Goal: Task Accomplishment & Management: Manage account settings

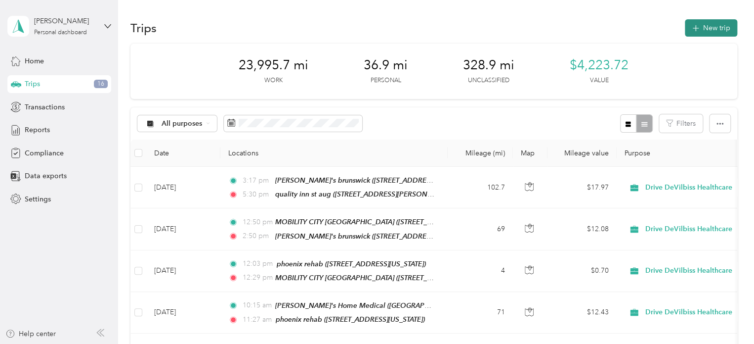
click at [702, 27] on button "New trip" at bounding box center [711, 27] width 52 height 17
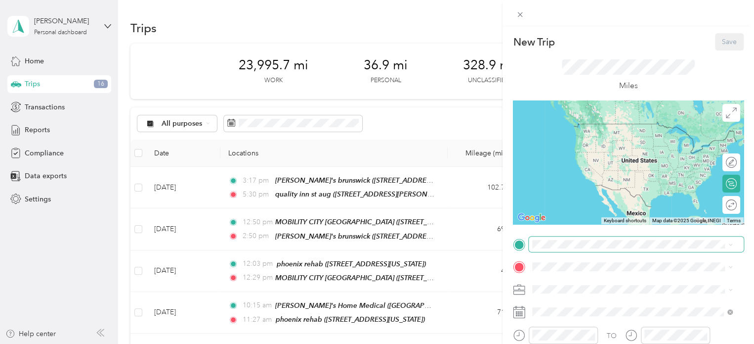
click at [543, 249] on span at bounding box center [636, 244] width 215 height 16
click at [586, 129] on div "HOME" at bounding box center [628, 127] width 154 height 9
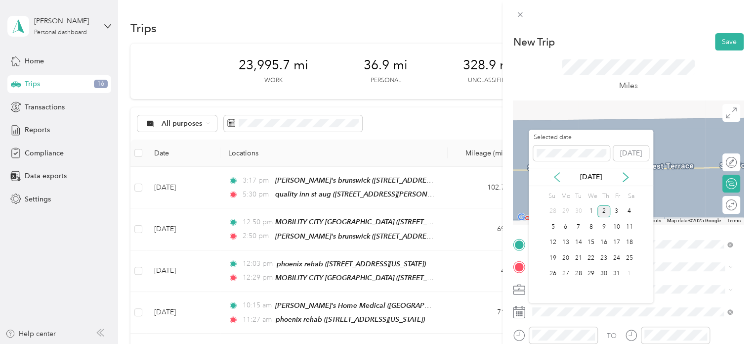
click at [556, 177] on icon at bounding box center [557, 177] width 5 height 9
click at [566, 239] on div "15" at bounding box center [566, 242] width 13 height 12
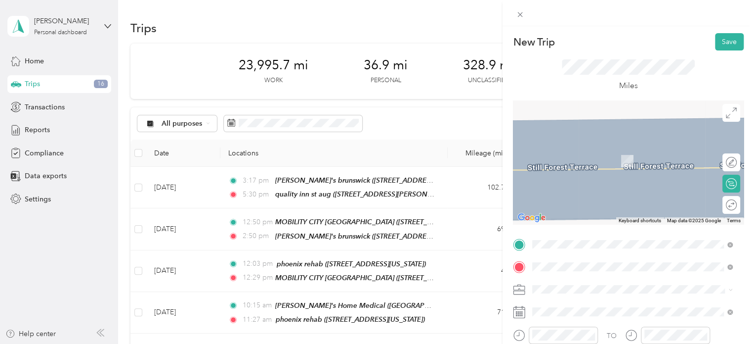
click at [573, 160] on span "[STREET_ADDRESS][US_STATE]" at bounding box center [600, 161] width 99 height 8
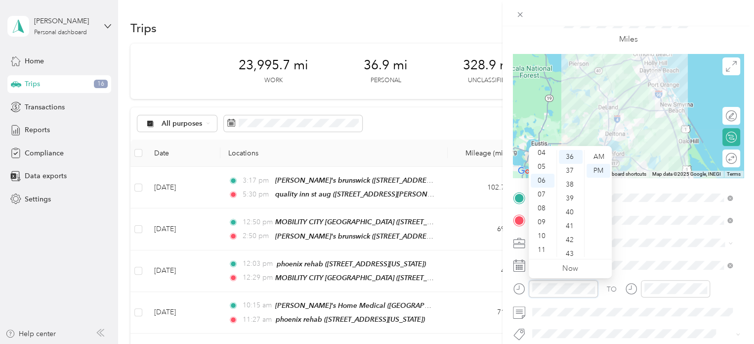
scroll to position [498, 0]
click at [542, 220] on div "09" at bounding box center [543, 222] width 24 height 14
click at [567, 167] on div "37" at bounding box center [571, 171] width 24 height 14
click at [598, 155] on div "AM" at bounding box center [599, 157] width 24 height 14
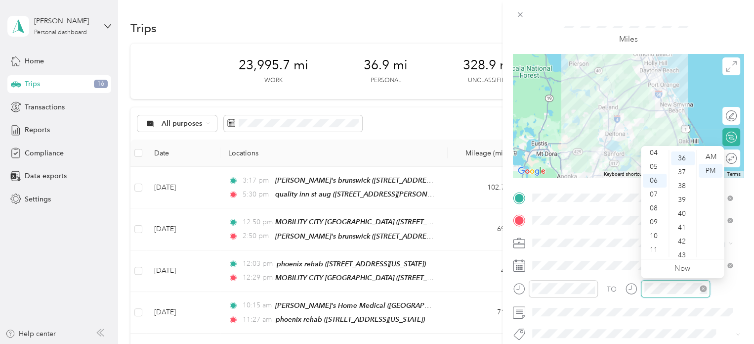
scroll to position [498, 0]
click at [653, 231] on div "10" at bounding box center [655, 236] width 24 height 14
click at [683, 158] on div "09" at bounding box center [683, 159] width 24 height 14
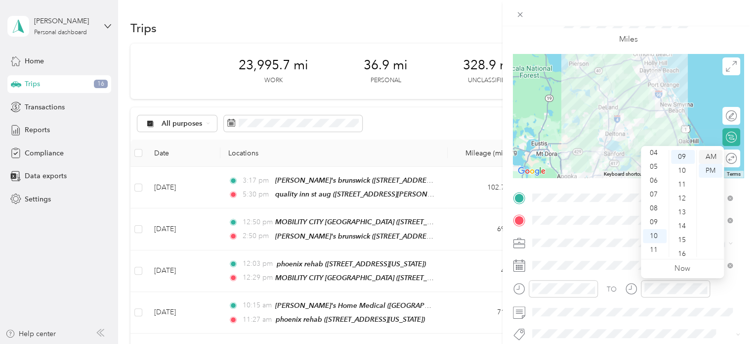
click at [714, 156] on div "AM" at bounding box center [711, 157] width 24 height 14
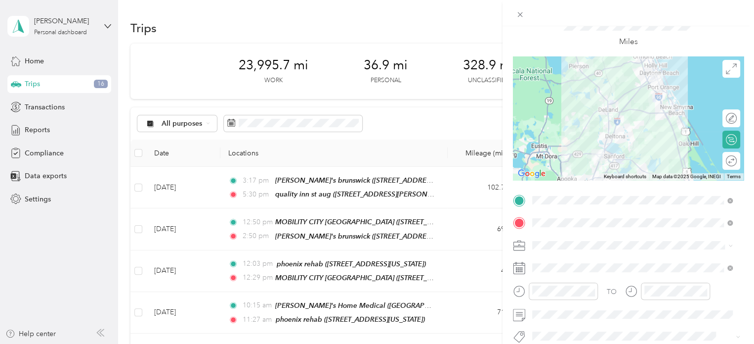
scroll to position [53, 0]
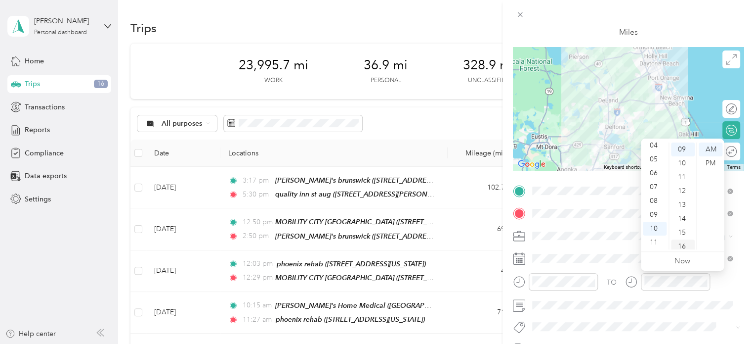
click at [681, 247] on div "16" at bounding box center [683, 246] width 24 height 14
click at [746, 42] on form "New Trip Save This trip cannot be edited because it is either under review, app…" at bounding box center [629, 201] width 252 height 442
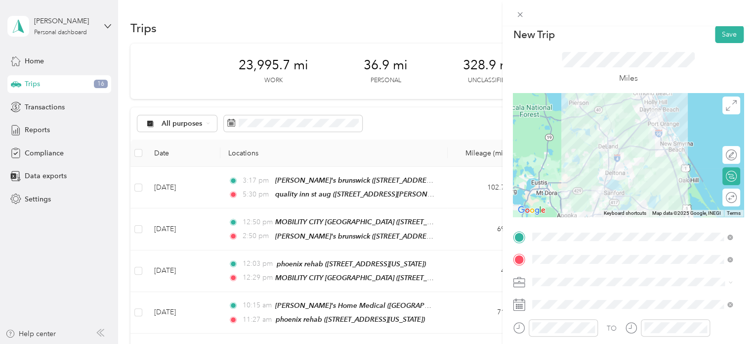
scroll to position [11, 0]
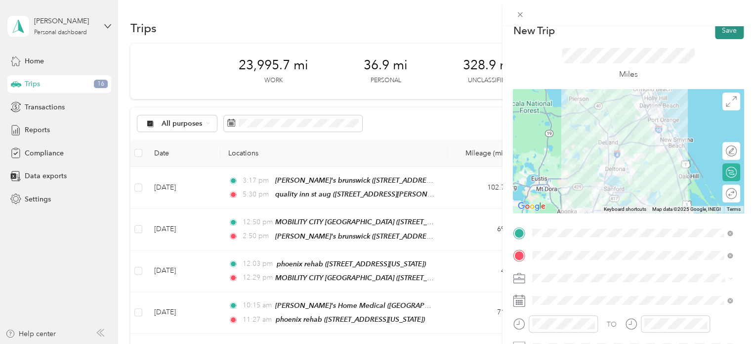
click at [729, 33] on button "Save" at bounding box center [729, 30] width 29 height 17
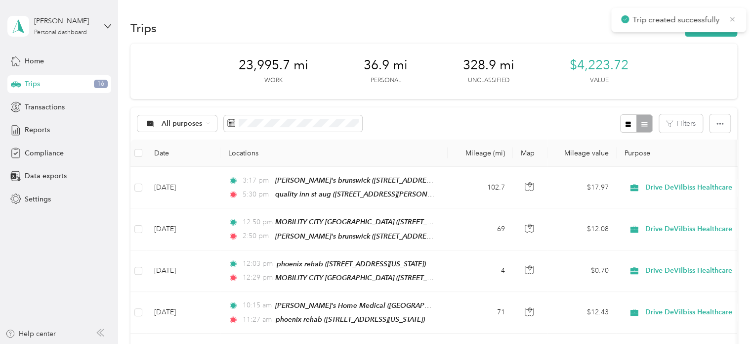
click at [732, 18] on icon at bounding box center [733, 19] width 8 height 9
click at [716, 25] on button "New trip" at bounding box center [711, 27] width 52 height 17
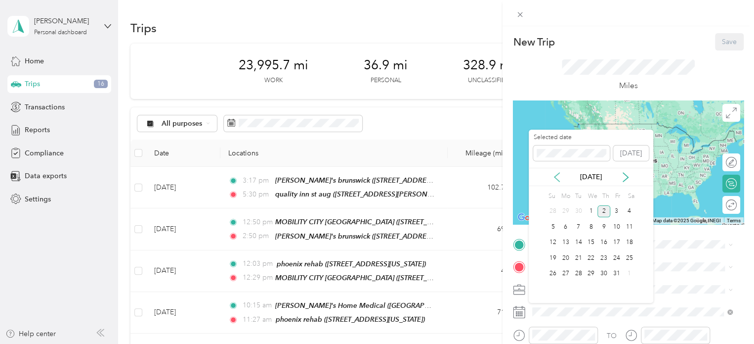
click at [556, 178] on icon at bounding box center [557, 177] width 5 height 9
click at [566, 241] on div "15" at bounding box center [566, 242] width 13 height 12
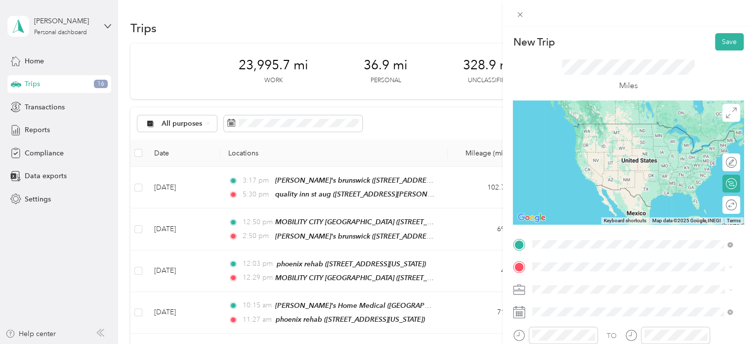
click at [576, 125] on strong "24/7 MEDICAL LLC" at bounding box center [582, 127] width 63 height 9
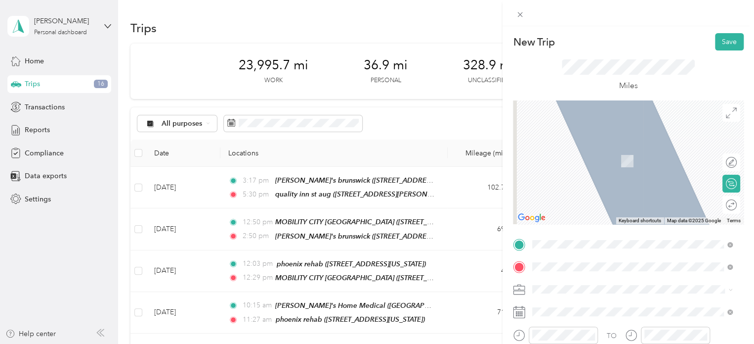
click at [574, 164] on span "[STREET_ADDRESS][US_STATE]" at bounding box center [600, 161] width 99 height 8
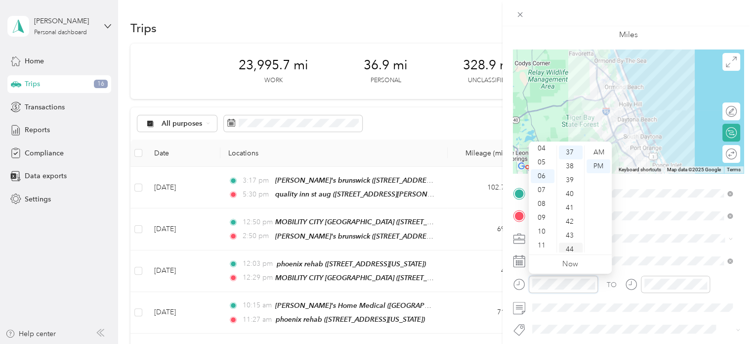
scroll to position [512, 0]
click at [544, 229] on div "10" at bounding box center [543, 231] width 24 height 14
click at [567, 189] on div "40" at bounding box center [571, 194] width 24 height 14
click at [593, 148] on div "AM" at bounding box center [599, 152] width 24 height 14
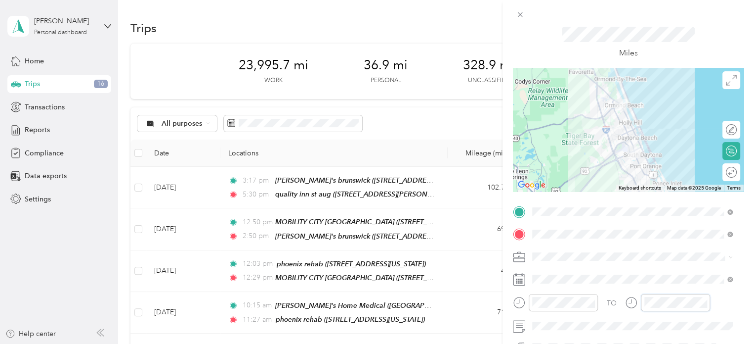
scroll to position [38, 0]
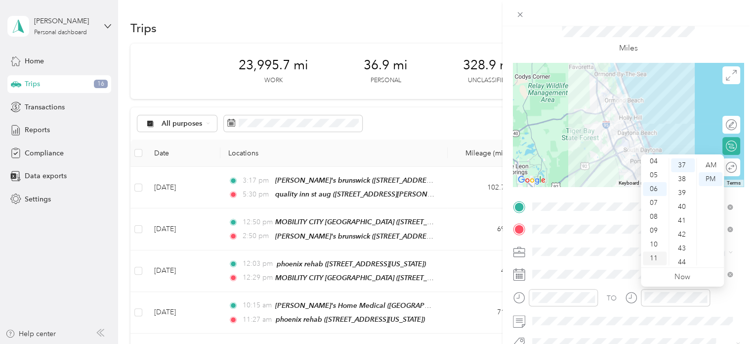
click at [653, 251] on div "11" at bounding box center [655, 258] width 24 height 14
click at [681, 170] on div "05" at bounding box center [683, 171] width 24 height 14
click at [711, 162] on div "AM" at bounding box center [711, 165] width 24 height 14
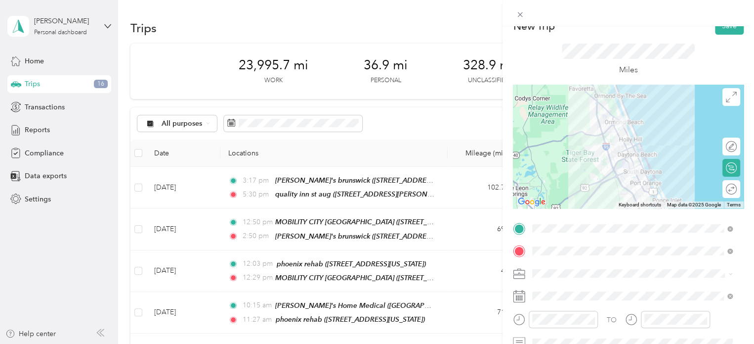
scroll to position [0, 0]
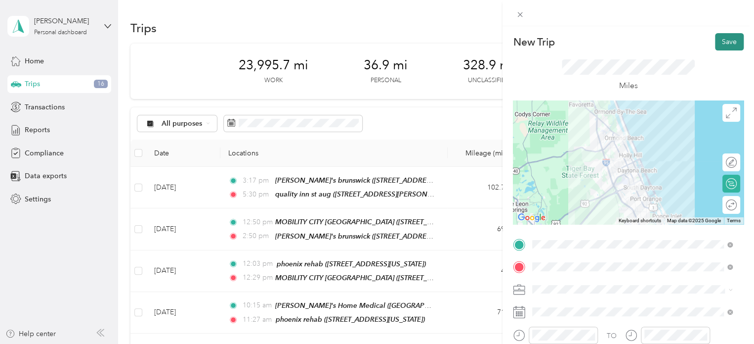
click at [717, 43] on button "Save" at bounding box center [729, 41] width 29 height 17
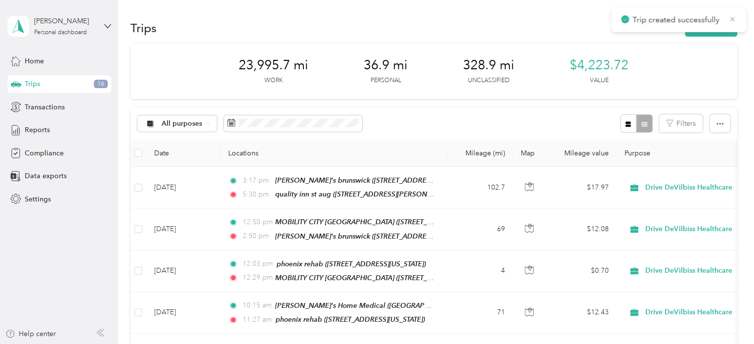
click at [732, 20] on icon at bounding box center [733, 19] width 8 height 9
click at [715, 29] on button "New trip" at bounding box center [711, 27] width 52 height 17
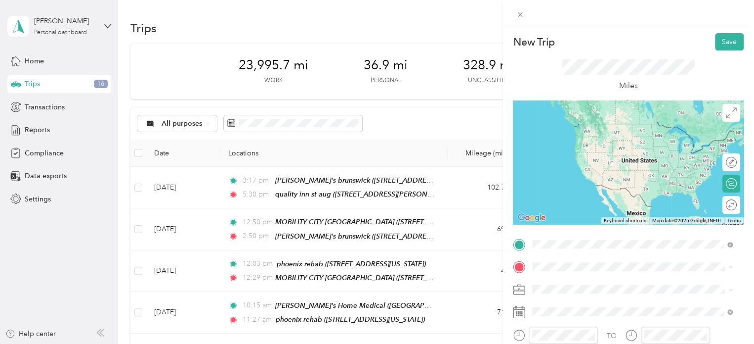
click at [568, 139] on span "[STREET_ADDRESS][US_STATE]" at bounding box center [600, 138] width 99 height 8
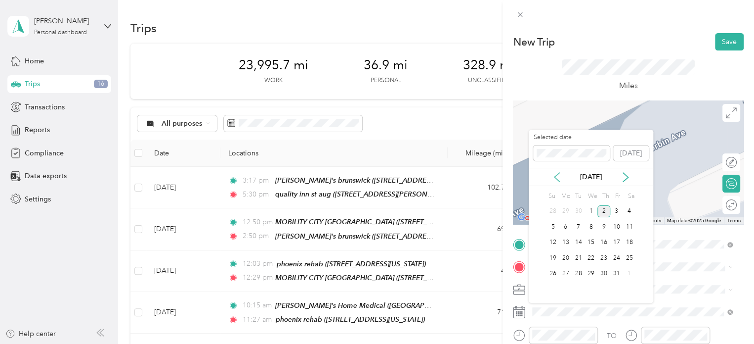
click at [558, 175] on icon at bounding box center [557, 177] width 10 height 10
click at [565, 237] on div "15" at bounding box center [566, 242] width 13 height 12
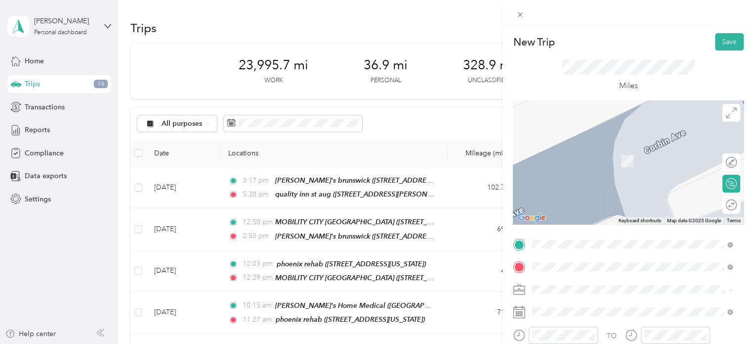
click at [616, 191] on span "[STREET_ADDRESS][US_STATE]" at bounding box center [600, 192] width 99 height 8
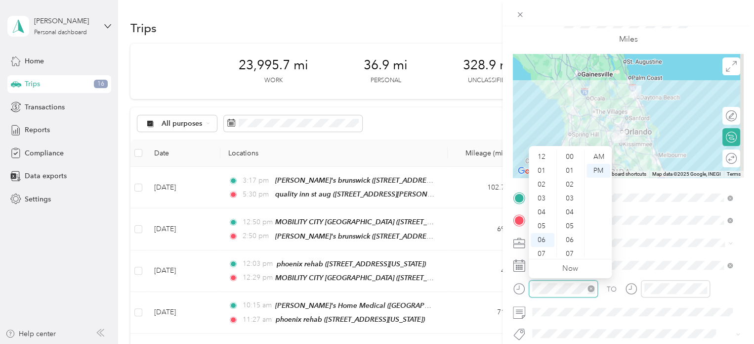
scroll to position [59, 0]
click at [546, 249] on div "11" at bounding box center [543, 250] width 24 height 14
click at [568, 238] on div "44" at bounding box center [571, 240] width 24 height 14
click at [593, 152] on div "AM" at bounding box center [599, 157] width 24 height 14
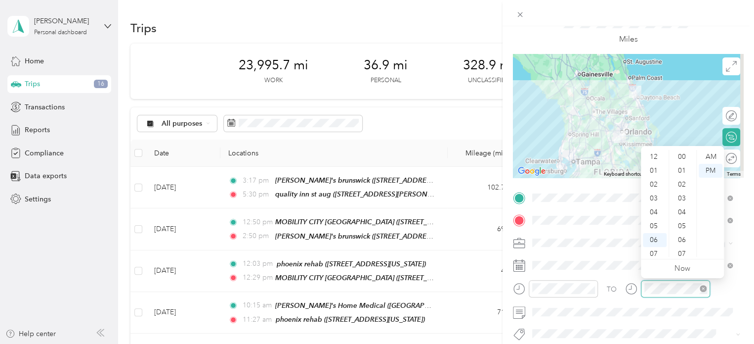
scroll to position [59, 0]
click at [706, 168] on div "PM" at bounding box center [711, 171] width 24 height 14
click at [654, 169] on div "01" at bounding box center [655, 171] width 24 height 14
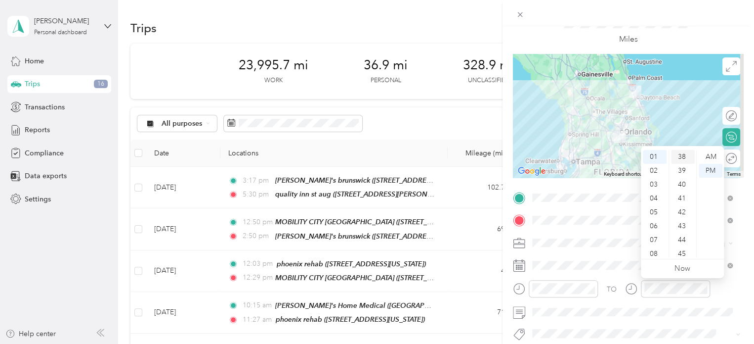
click at [680, 154] on div "38" at bounding box center [683, 157] width 24 height 14
click at [714, 172] on div "PM" at bounding box center [711, 171] width 24 height 14
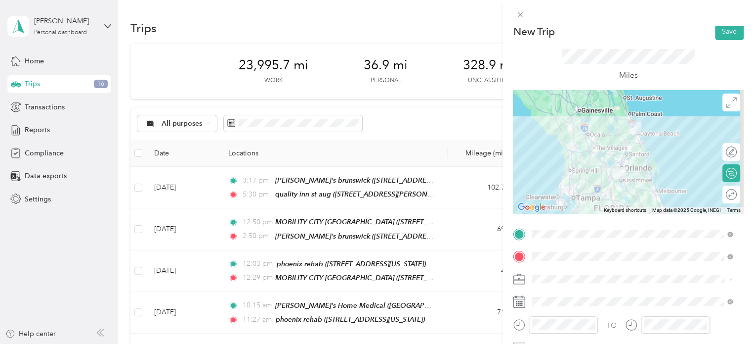
scroll to position [8, 0]
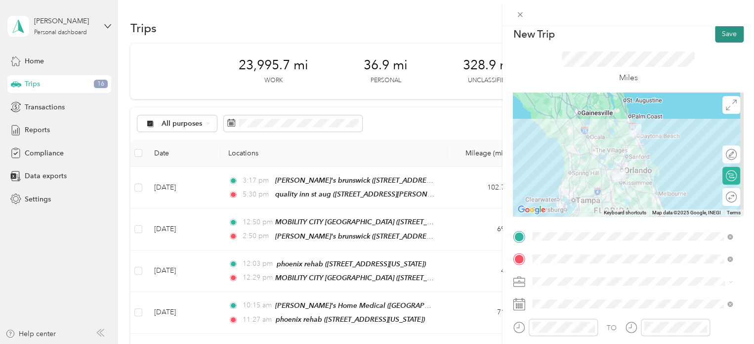
click at [717, 33] on button "Save" at bounding box center [729, 33] width 29 height 17
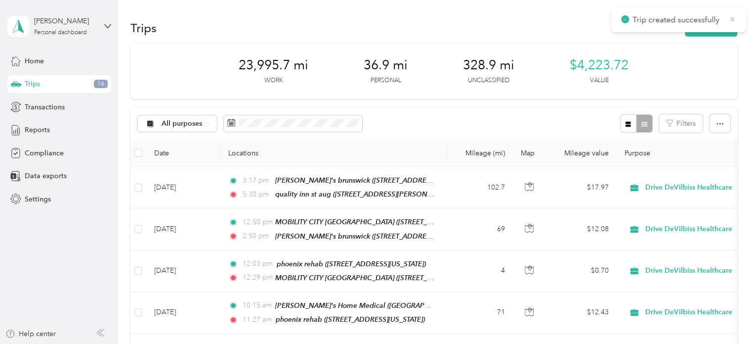
click at [732, 20] on icon at bounding box center [733, 19] width 8 height 9
click at [715, 31] on button "New trip" at bounding box center [711, 27] width 52 height 17
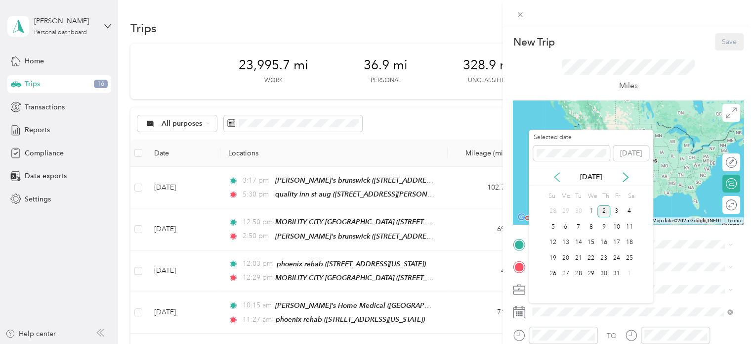
click at [556, 177] on icon at bounding box center [557, 177] width 5 height 9
click at [564, 235] on div "15" at bounding box center [566, 242] width 13 height 16
click at [566, 244] on div "15" at bounding box center [566, 242] width 13 height 12
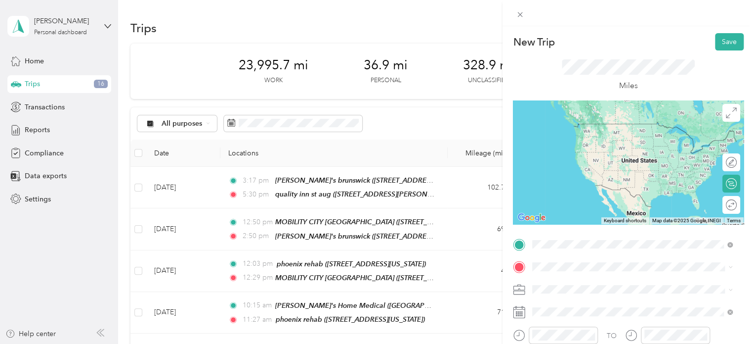
click at [566, 172] on div "VITAS ORLANDO [STREET_ADDRESS][US_STATE]" at bounding box center [600, 164] width 99 height 21
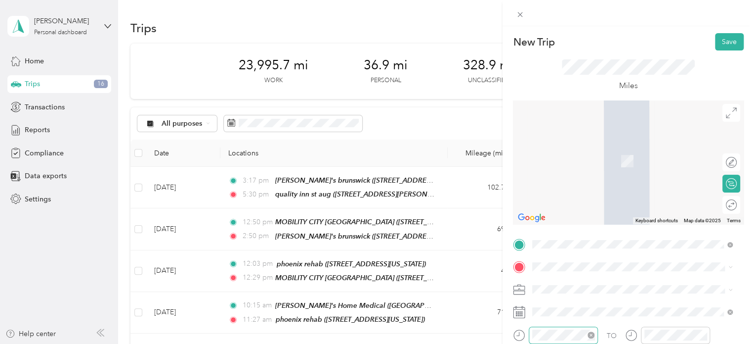
click at [560, 328] on div at bounding box center [563, 334] width 69 height 17
click at [594, 219] on div "PM" at bounding box center [599, 217] width 24 height 14
click at [541, 215] on div "02" at bounding box center [543, 218] width 24 height 14
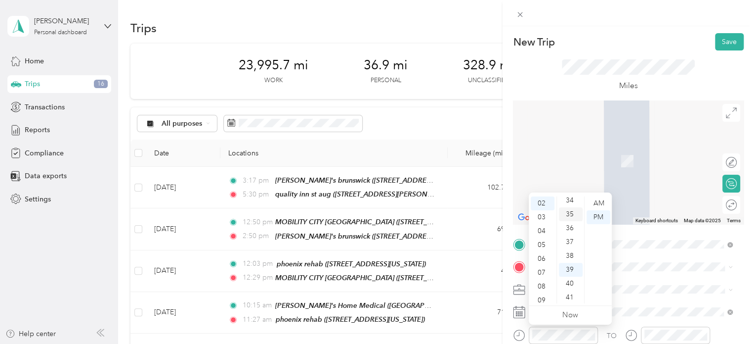
click at [570, 210] on div "35" at bounding box center [571, 214] width 24 height 14
click at [598, 216] on div "PM" at bounding box center [599, 217] width 24 height 14
click at [597, 152] on div "HOME" at bounding box center [628, 149] width 154 height 9
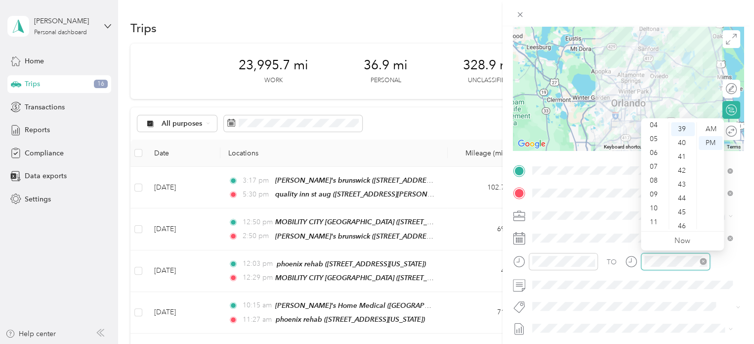
scroll to position [42, 0]
click at [710, 142] on div "PM" at bounding box center [711, 143] width 24 height 14
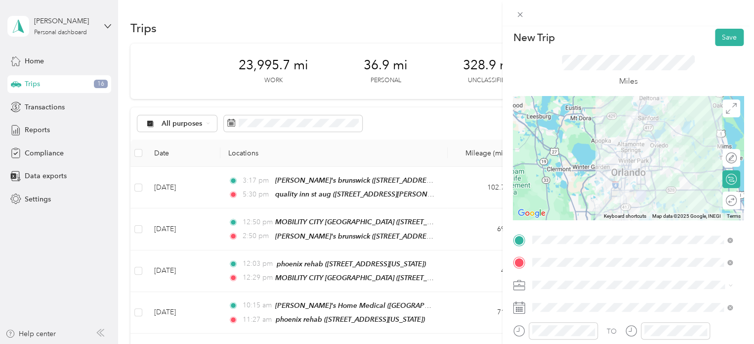
scroll to position [0, 0]
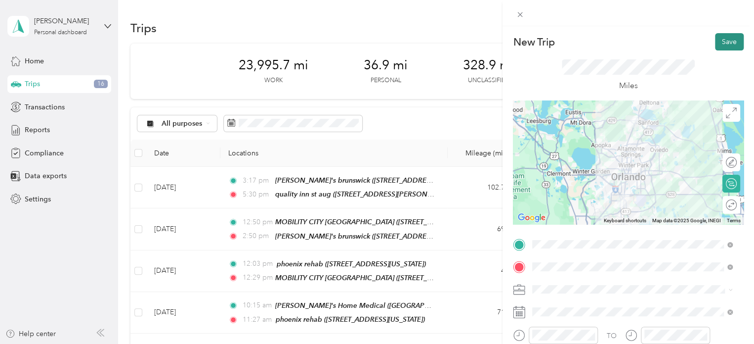
click at [722, 38] on button "Save" at bounding box center [729, 41] width 29 height 17
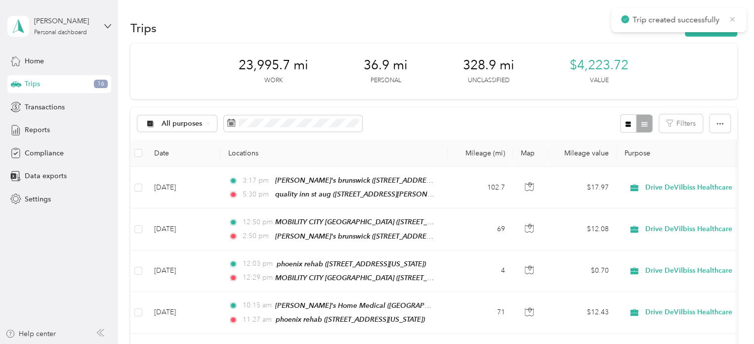
click at [734, 18] on icon at bounding box center [733, 19] width 8 height 9
click at [36, 128] on span "Reports" at bounding box center [37, 130] width 25 height 10
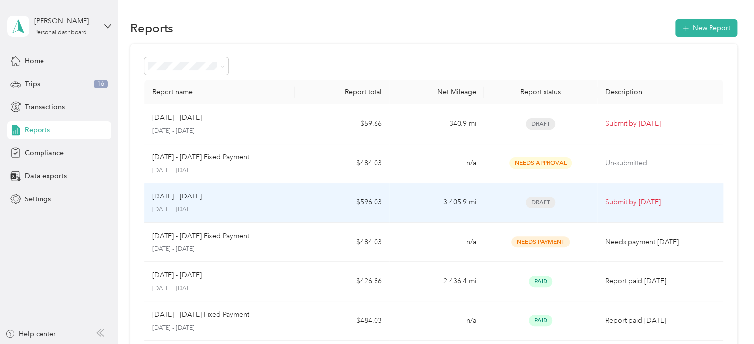
click at [610, 201] on p "Submit by [DATE]" at bounding box center [661, 202] width 110 height 11
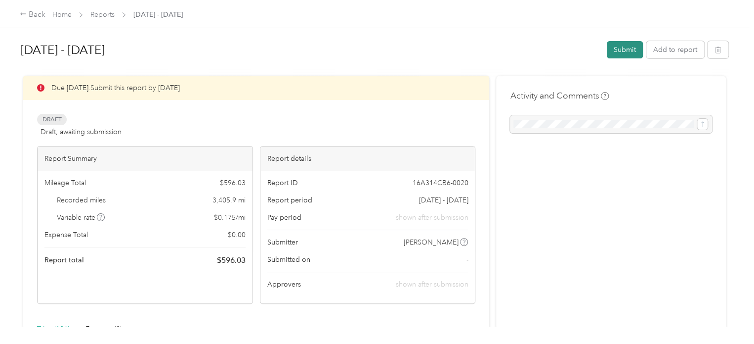
click at [623, 47] on button "Submit" at bounding box center [625, 49] width 36 height 17
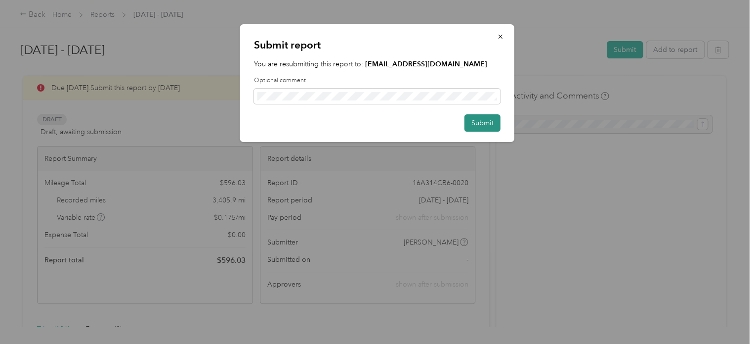
click at [473, 124] on button "Submit" at bounding box center [483, 122] width 36 height 17
